Goal: Task Accomplishment & Management: Complete application form

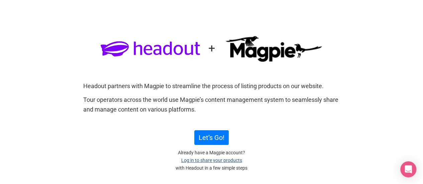
click at [204, 162] on link "Log in to share your products" at bounding box center [211, 160] width 61 height 5
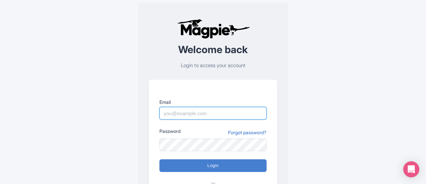
click at [202, 114] on input "Email" at bounding box center [212, 113] width 107 height 13
type input "[EMAIL_ADDRESS][DOMAIN_NAME]"
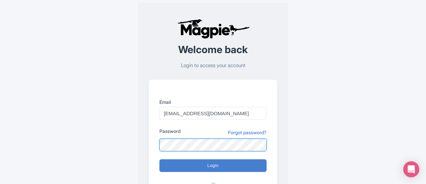
click at [159, 160] on input "Login" at bounding box center [212, 166] width 107 height 13
type input "Logging in..."
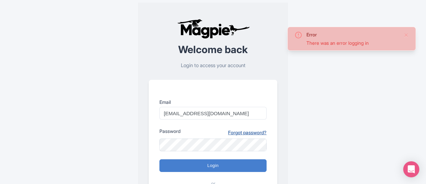
click at [245, 133] on link "Forgot password?" at bounding box center [247, 132] width 38 height 7
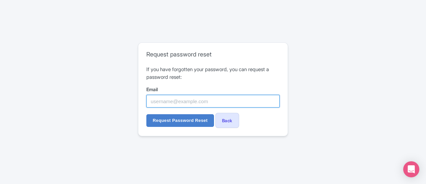
click at [171, 99] on input "Email" at bounding box center [212, 101] width 133 height 13
type input "sales@horizonhoppers.ae"
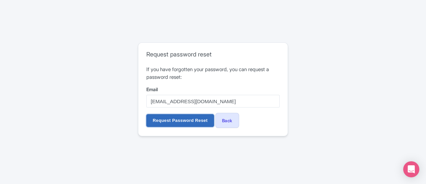
click at [164, 118] on input "Request Password Reset" at bounding box center [180, 120] width 68 height 13
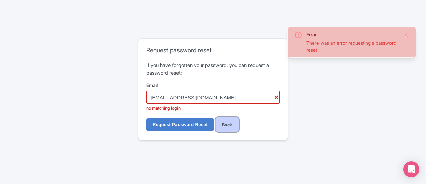
click at [231, 128] on link "Back" at bounding box center [227, 124] width 24 height 15
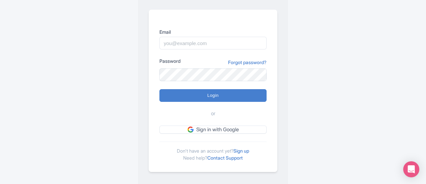
scroll to position [72, 0]
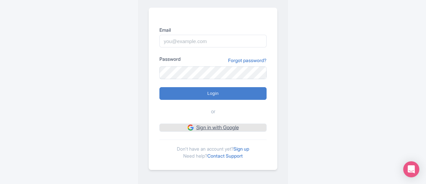
click at [207, 125] on link "Sign in with Google" at bounding box center [212, 128] width 107 height 8
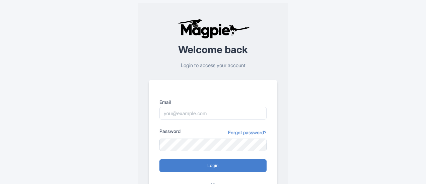
scroll to position [72, 0]
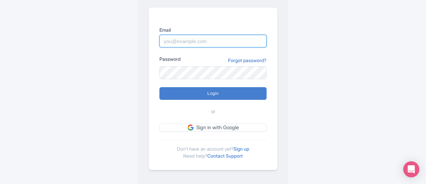
click at [191, 41] on input "Email" at bounding box center [212, 41] width 107 height 13
type input "[EMAIL_ADDRESS][DOMAIN_NAME]"
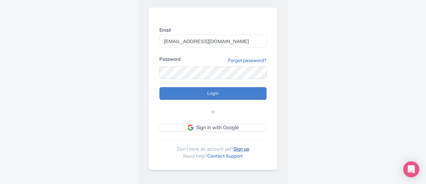
click at [249, 147] on link "Sign up" at bounding box center [241, 149] width 16 height 6
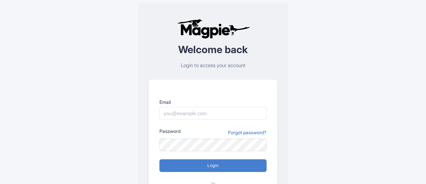
scroll to position [28, 0]
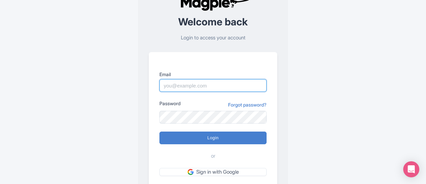
click at [191, 85] on input "Email" at bounding box center [212, 85] width 107 height 13
type input "[EMAIL_ADDRESS][DOMAIN_NAME]"
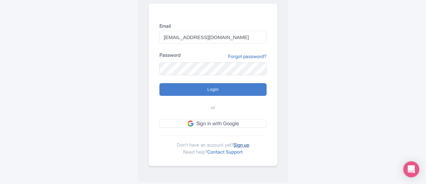
click at [242, 144] on link "Sign up" at bounding box center [241, 145] width 16 height 6
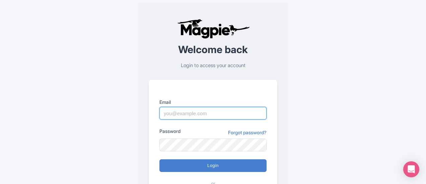
click at [188, 113] on input "Email" at bounding box center [212, 113] width 107 height 13
type input "[PERSON_NAME][EMAIL_ADDRESS][DOMAIN_NAME]"
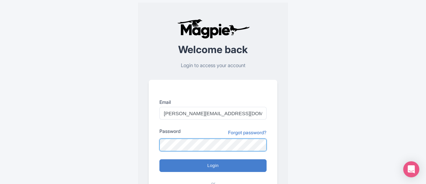
click at [159, 160] on input "Login" at bounding box center [212, 166] width 107 height 13
type input "Logging in..."
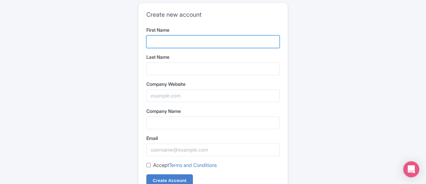
click at [186, 38] on input "First Name" at bounding box center [212, 41] width 133 height 13
type input "Safia"
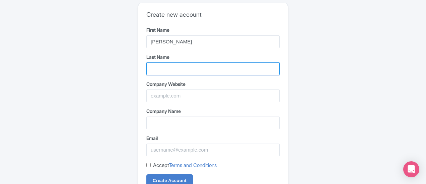
click at [164, 72] on input "Last Name" at bounding box center [212, 69] width 133 height 13
type input "Younus"
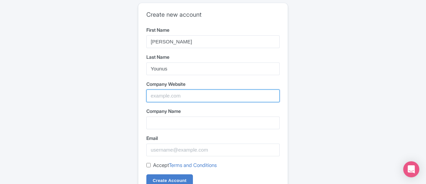
click at [163, 94] on input "Company Website" at bounding box center [212, 96] width 133 height 13
type input "www.horizonhoppers.ae"
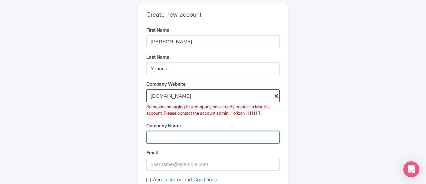
click at [164, 138] on input "Company Name" at bounding box center [212, 137] width 133 height 13
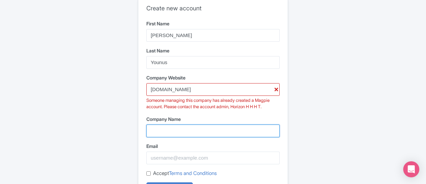
scroll to position [17, 0]
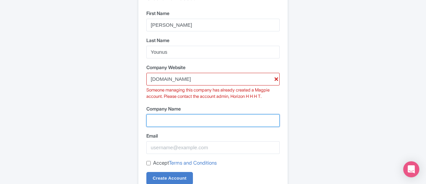
click at [180, 120] on input "Company Name" at bounding box center [212, 120] width 133 height 13
type input "Horizon Hoppers LLC"
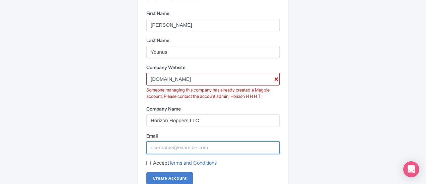
click at [174, 147] on input "Email" at bounding box center [212, 148] width 133 height 13
type input "sales@horizonhoppers.ae"
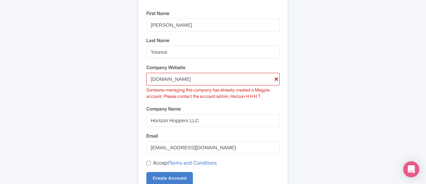
click at [148, 163] on input "Accept Terms and Conditions" at bounding box center [148, 163] width 4 height 4
checkbox input "true"
click at [163, 179] on input "Create Account" at bounding box center [169, 178] width 47 height 13
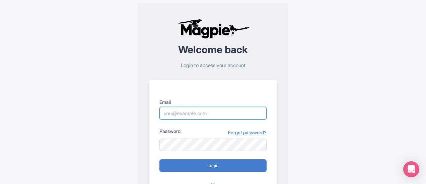
click at [189, 115] on input "Email" at bounding box center [212, 113] width 107 height 13
type input "[EMAIL_ADDRESS][DOMAIN_NAME]"
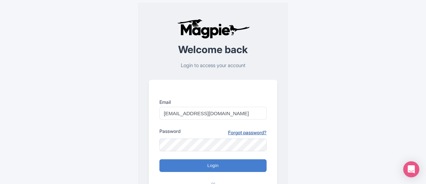
click at [242, 131] on link "Forgot password?" at bounding box center [247, 132] width 38 height 7
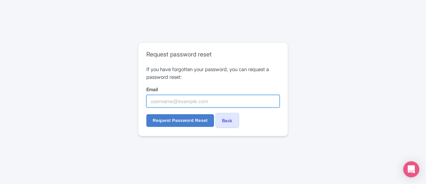
click at [214, 103] on input "Email" at bounding box center [212, 101] width 133 height 13
type input "[EMAIL_ADDRESS][DOMAIN_NAME]"
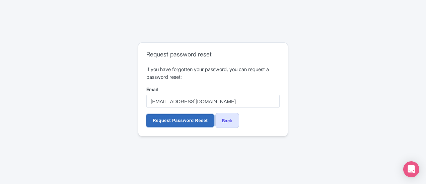
click at [176, 120] on input "Request Password Reset" at bounding box center [180, 120] width 68 height 13
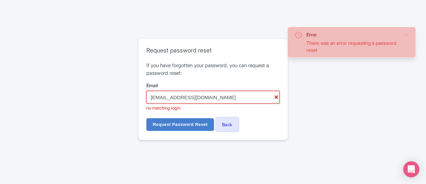
click at [163, 95] on input "sales@horizonhoppers.ae" at bounding box center [212, 97] width 133 height 13
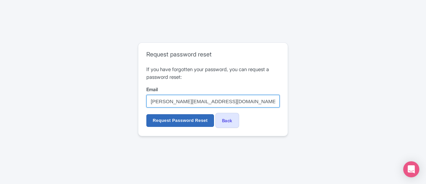
type input "[PERSON_NAME][EMAIL_ADDRESS][DOMAIN_NAME]"
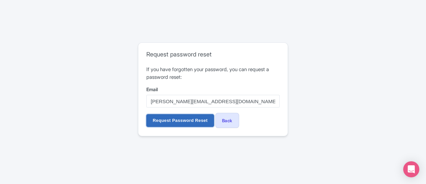
click at [177, 122] on input "Request Password Reset" at bounding box center [180, 120] width 68 height 13
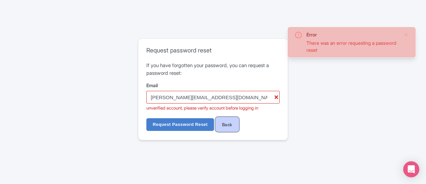
click at [227, 123] on link "Back" at bounding box center [227, 124] width 24 height 15
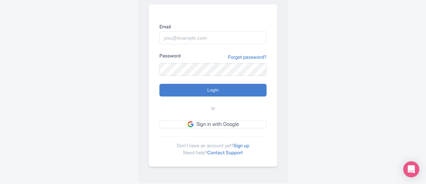
scroll to position [76, 0]
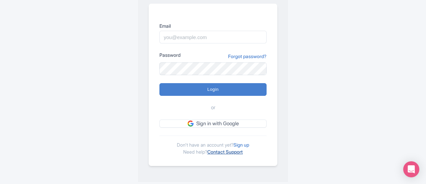
click at [223, 150] on link "Contact Support" at bounding box center [224, 152] width 35 height 6
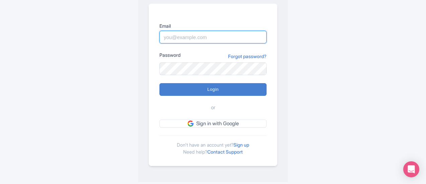
click at [203, 37] on input "Email" at bounding box center [212, 37] width 107 height 13
click at [199, 36] on input "Email" at bounding box center [212, 37] width 107 height 13
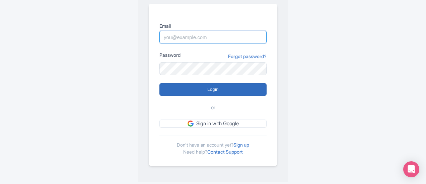
scroll to position [0, 0]
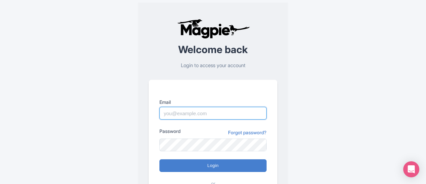
click at [177, 116] on input "Email" at bounding box center [212, 113] width 107 height 13
type input "[PERSON_NAME][EMAIL_ADDRESS][DOMAIN_NAME]"
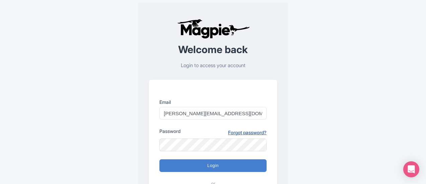
click at [240, 132] on link "Forgot password?" at bounding box center [247, 132] width 38 height 7
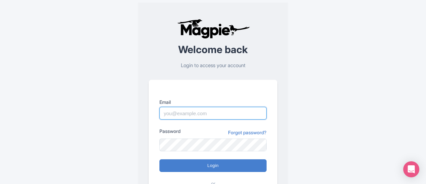
click at [185, 111] on input "Email" at bounding box center [212, 113] width 107 height 13
click at [176, 112] on input "sales@horizonhoppers.ae" at bounding box center [212, 113] width 107 height 13
type input "safia@horizonhoppers.ae"
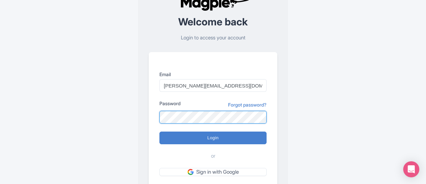
scroll to position [39, 0]
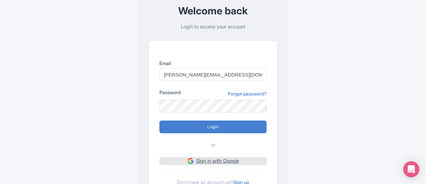
click at [206, 163] on link "Sign in with Google" at bounding box center [212, 161] width 107 height 8
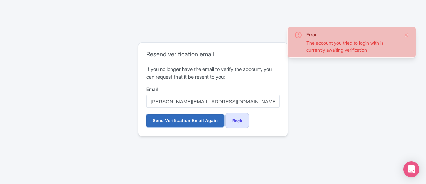
click at [202, 125] on input "Send Verification Email Again" at bounding box center [185, 120] width 78 height 13
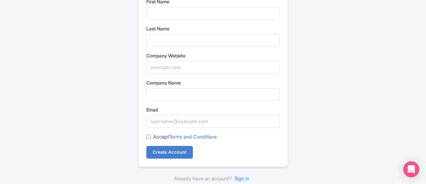
scroll to position [29, 0]
click at [246, 176] on link "Sign in" at bounding box center [242, 179] width 20 height 12
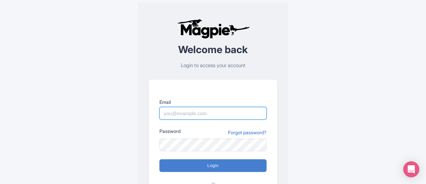
click at [212, 113] on input "Email" at bounding box center [212, 113] width 107 height 13
type input "[PERSON_NAME][EMAIL_ADDRESS][DOMAIN_NAME]"
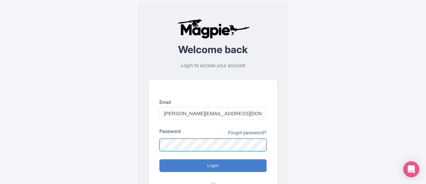
click at [159, 160] on input "Login" at bounding box center [212, 166] width 107 height 13
type input "Logging in..."
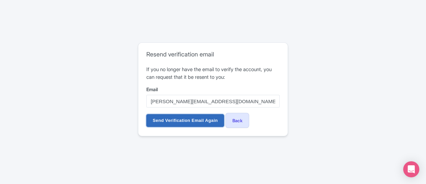
click at [191, 120] on input "Send Verification Email Again" at bounding box center [185, 120] width 78 height 13
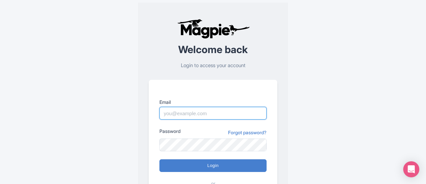
click at [202, 109] on input "Email" at bounding box center [212, 113] width 107 height 13
type input "[PERSON_NAME][EMAIL_ADDRESS][DOMAIN_NAME]"
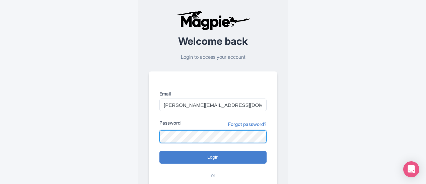
scroll to position [22, 0]
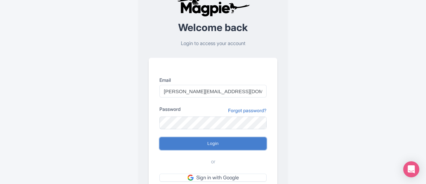
click at [197, 147] on input "Login" at bounding box center [212, 144] width 107 height 13
type input "Logging in..."
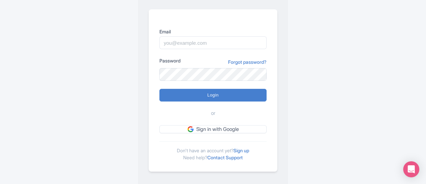
scroll to position [72, 0]
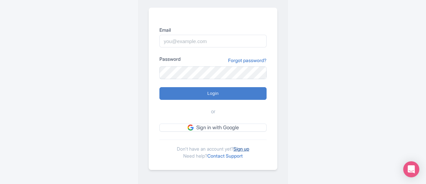
click at [243, 148] on link "Sign up" at bounding box center [241, 149] width 16 height 6
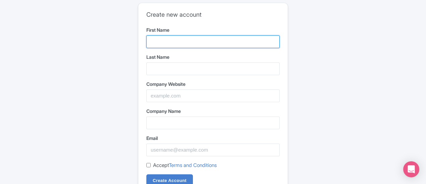
click at [156, 40] on input "First Name" at bounding box center [212, 41] width 133 height 13
type input "[PERSON_NAME]"
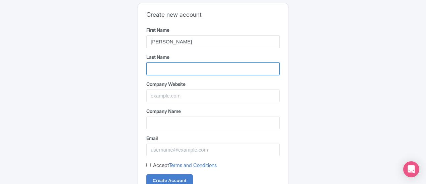
click at [156, 69] on input "Last Name" at bounding box center [212, 69] width 133 height 13
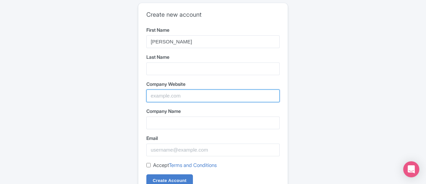
click at [156, 97] on input "Company Website" at bounding box center [212, 96] width 133 height 13
type input "[EMAIL_ADDRESS][DOMAIN_NAME]"
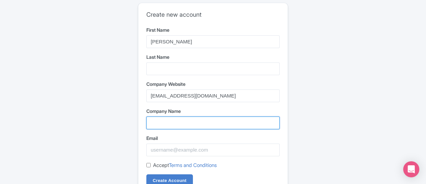
click at [152, 125] on input "Company Name" at bounding box center [212, 123] width 133 height 13
type input "Horizon Hoppers LLC"
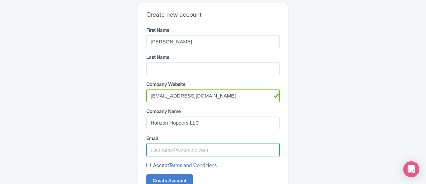
click at [170, 152] on input "Email" at bounding box center [212, 150] width 133 height 13
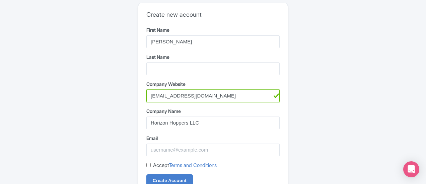
drag, startPoint x: 207, startPoint y: 95, endPoint x: 133, endPoint y: 95, distance: 74.6
click at [133, 95] on div "Create new account First Name AMIT Last Name Company Website amit@horizonhopper…" at bounding box center [213, 107] width 332 height 214
type input "www.horizonhoppers.ae"
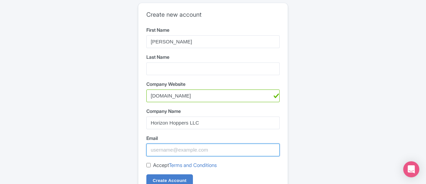
click at [175, 148] on input "Email" at bounding box center [212, 150] width 133 height 13
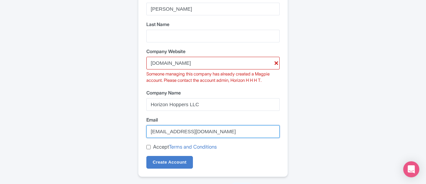
scroll to position [44, 0]
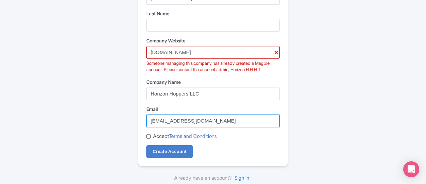
type input "amit@horizonhoppers.ae"
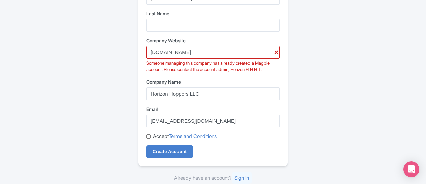
click at [150, 135] on input "Accept Terms and Conditions" at bounding box center [148, 137] width 4 height 4
checkbox input "true"
click at [165, 150] on input "Create Account" at bounding box center [169, 152] width 47 height 13
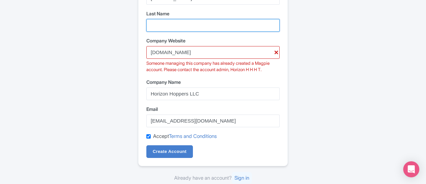
click at [166, 24] on input "Last Name" at bounding box center [212, 25] width 133 height 13
type input "a"
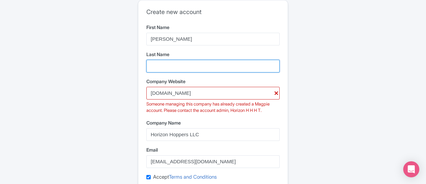
scroll to position [0, 0]
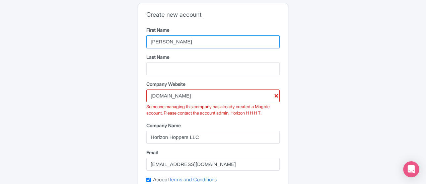
click at [167, 38] on input "AMIT" at bounding box center [212, 41] width 133 height 13
type input "A"
type input "Mr."
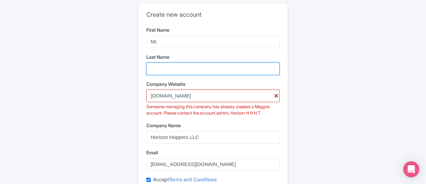
click at [169, 67] on input "Last Name" at bounding box center [212, 69] width 133 height 13
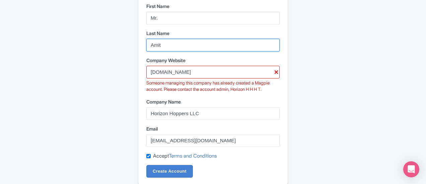
scroll to position [44, 0]
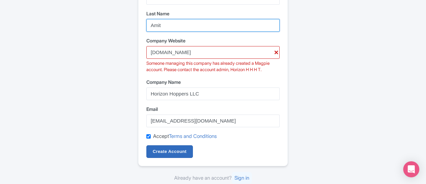
type input "Amit"
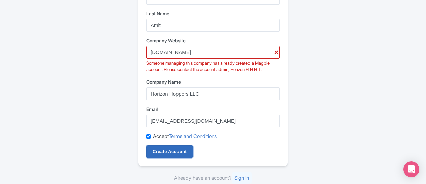
click at [176, 152] on input "Create Account" at bounding box center [169, 152] width 47 height 13
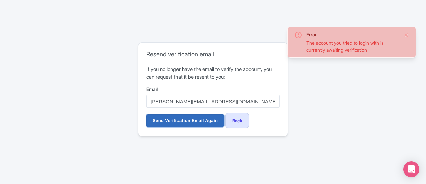
click at [196, 121] on input "Send Verification Email Again" at bounding box center [185, 120] width 78 height 13
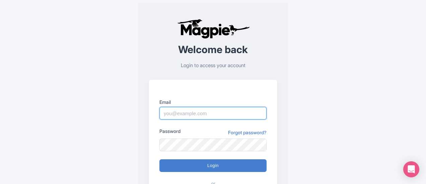
click at [190, 115] on input "Email" at bounding box center [212, 113] width 107 height 13
type input "[EMAIL_ADDRESS][DOMAIN_NAME]"
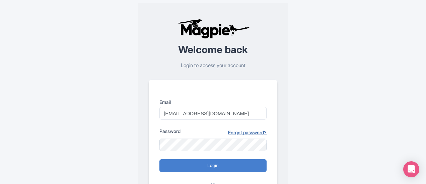
click at [244, 134] on link "Forgot password?" at bounding box center [247, 132] width 38 height 7
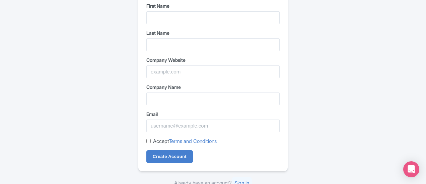
scroll to position [29, 0]
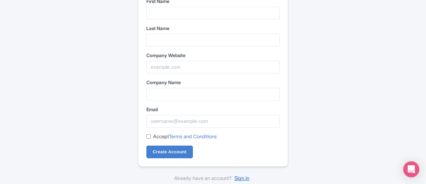
click at [243, 179] on link "Sign in" at bounding box center [242, 179] width 20 height 12
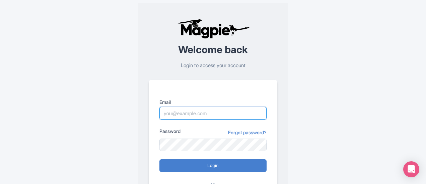
click at [205, 113] on input "Email" at bounding box center [212, 113] width 107 height 13
type input "[PERSON_NAME][EMAIL_ADDRESS][DOMAIN_NAME]"
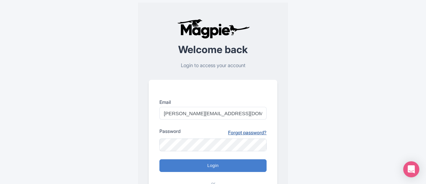
click at [235, 132] on link "Forgot password?" at bounding box center [247, 132] width 38 height 7
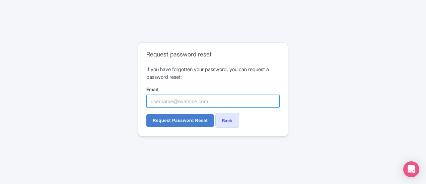
click at [193, 105] on input "Email" at bounding box center [212, 101] width 133 height 13
type input "safia@horizonhoppers.ae"
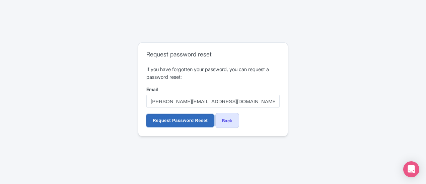
click at [167, 118] on input "Request Password Reset" at bounding box center [180, 120] width 68 height 13
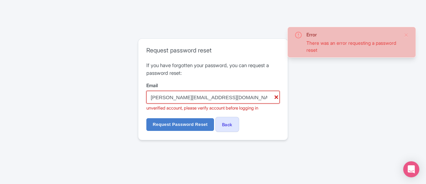
click at [161, 97] on input "[PERSON_NAME][EMAIL_ADDRESS][DOMAIN_NAME]" at bounding box center [212, 97] width 133 height 13
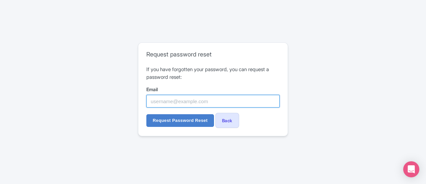
click at [218, 105] on input "Email" at bounding box center [212, 101] width 133 height 13
type input "safia@horizonhoppers.ae"
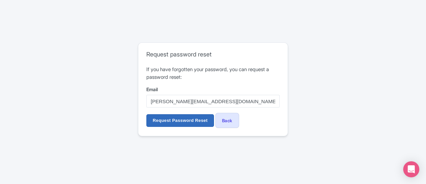
click at [170, 118] on input "Request Password Reset" at bounding box center [180, 120] width 68 height 13
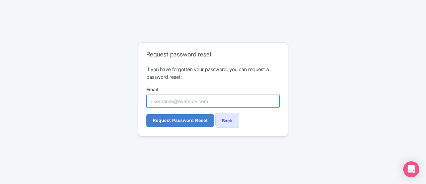
click at [177, 101] on input "Email" at bounding box center [212, 101] width 133 height 13
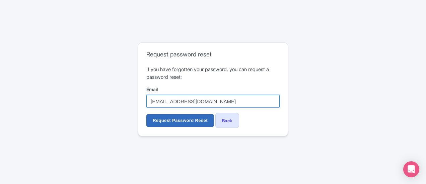
type input "[EMAIL_ADDRESS][DOMAIN_NAME]"
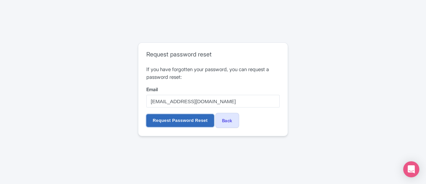
click at [173, 117] on input "Request Password Reset" at bounding box center [180, 120] width 68 height 13
